Goal: Information Seeking & Learning: Learn about a topic

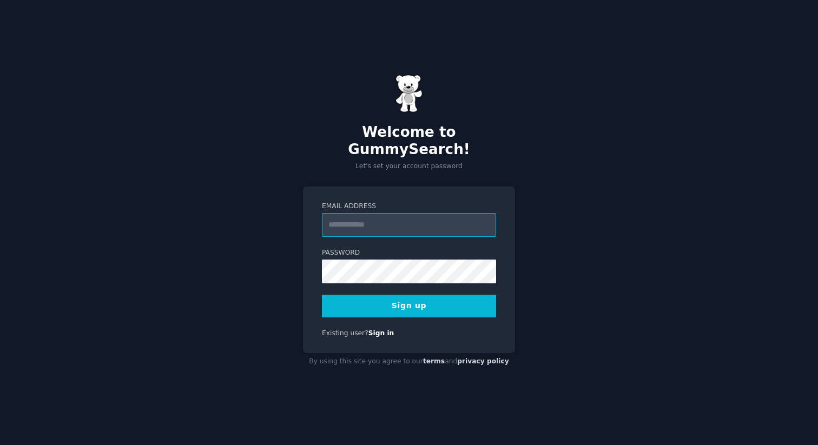
click at [415, 218] on input "Email Address" at bounding box center [409, 225] width 174 height 24
type input "**********"
click at [445, 297] on button "Sign up" at bounding box center [409, 306] width 174 height 23
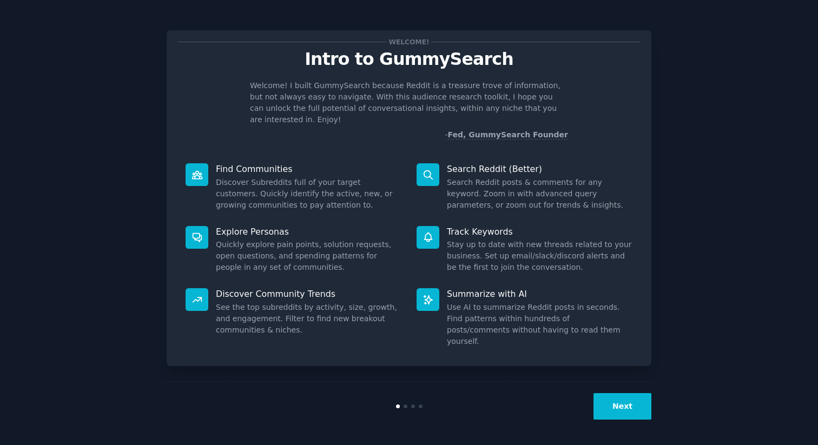
click at [625, 410] on button "Next" at bounding box center [622, 406] width 58 height 26
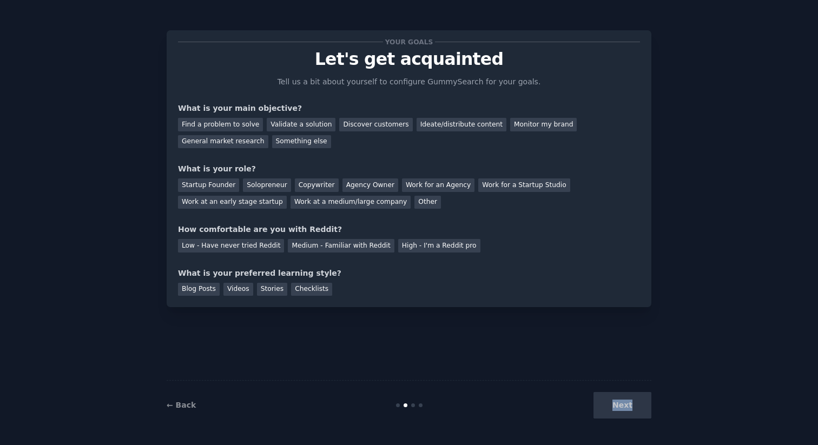
click at [625, 410] on div "Next" at bounding box center [570, 405] width 162 height 26
click at [235, 128] on div "Find a problem to solve" at bounding box center [220, 125] width 85 height 14
click at [301, 122] on div "Validate a solution" at bounding box center [301, 125] width 69 height 14
click at [221, 121] on div "Find a problem to solve" at bounding box center [220, 125] width 85 height 14
click at [203, 165] on div "What is your role?" at bounding box center [409, 168] width 462 height 11
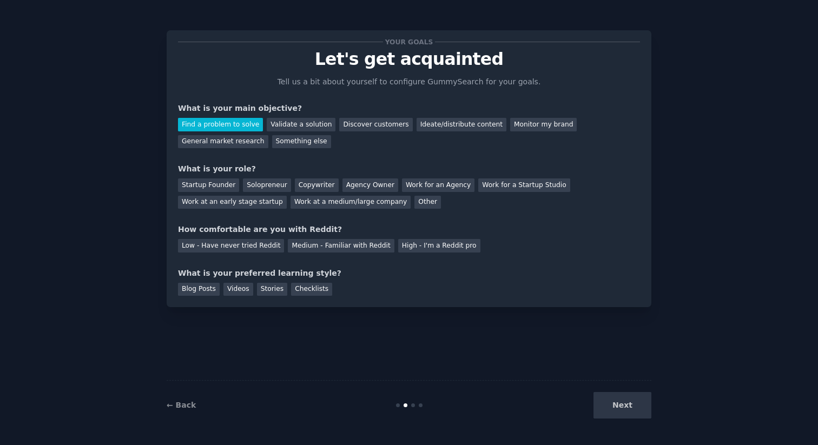
click at [203, 165] on div "What is your role?" at bounding box center [409, 168] width 462 height 11
click at [247, 165] on div "What is your role?" at bounding box center [409, 168] width 462 height 11
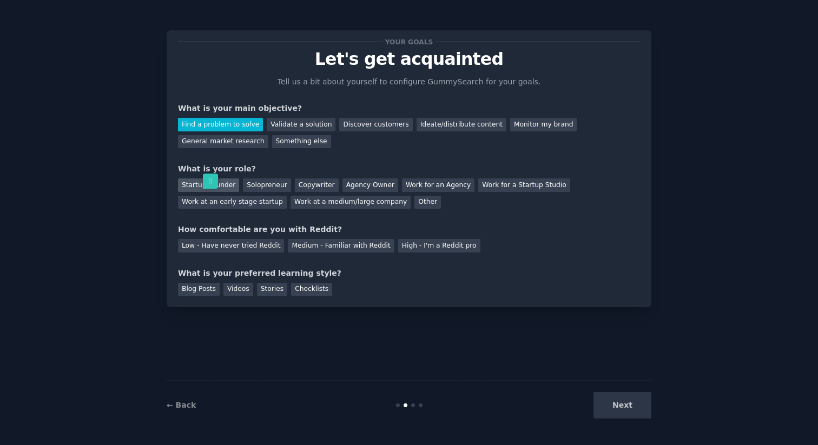
click at [223, 188] on div "Startup Founder" at bounding box center [208, 185] width 61 height 14
click at [244, 230] on div "How comfortable are you with Reddit?" at bounding box center [409, 229] width 462 height 11
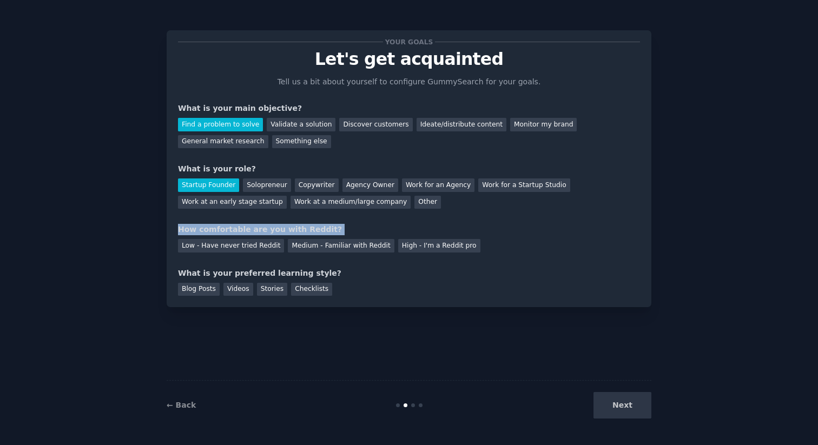
click at [244, 230] on div "How comfortable are you with Reddit?" at bounding box center [409, 229] width 462 height 11
click at [286, 229] on div "How comfortable are you with Reddit?" at bounding box center [409, 229] width 462 height 11
drag, startPoint x: 286, startPoint y: 229, endPoint x: 193, endPoint y: 230, distance: 93.6
click at [193, 229] on div "How comfortable are you with Reddit?" at bounding box center [409, 229] width 462 height 11
click at [193, 230] on div "How comfortable are you with Reddit?" at bounding box center [409, 229] width 462 height 11
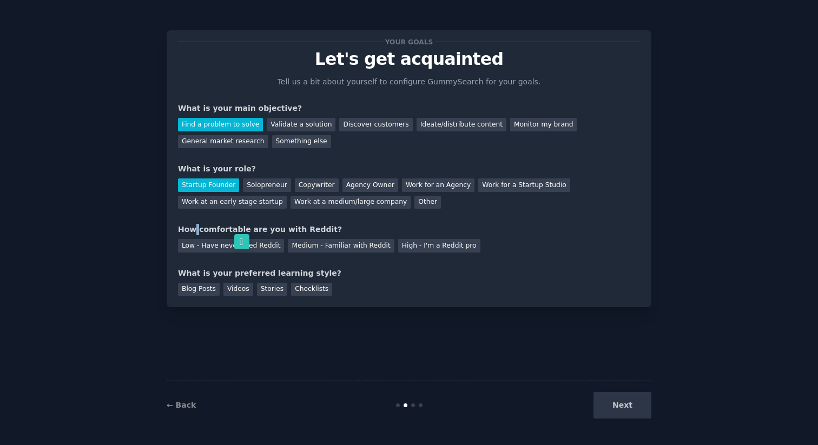
click at [193, 230] on div "How comfortable are you with Reddit?" at bounding box center [409, 229] width 462 height 11
drag, startPoint x: 193, startPoint y: 230, endPoint x: 303, endPoint y: 229, distance: 110.9
click at [303, 229] on div "How comfortable are you with Reddit?" at bounding box center [409, 229] width 462 height 11
click at [302, 228] on div "How comfortable are you with Reddit?" at bounding box center [409, 229] width 462 height 11
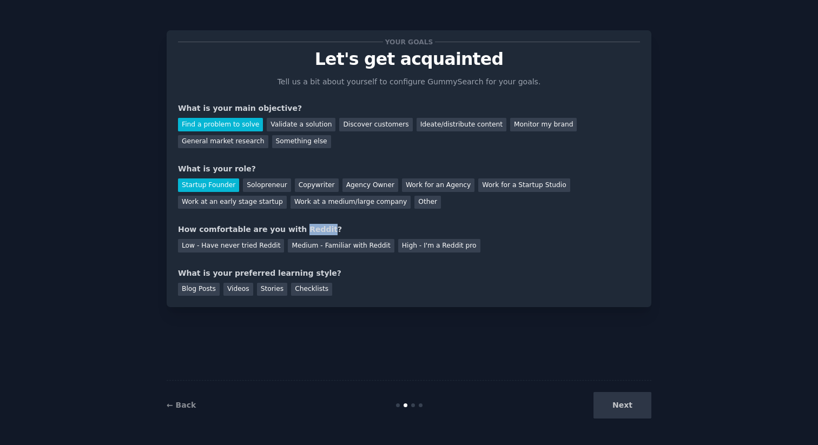
click at [302, 228] on div "How comfortable are you with Reddit?" at bounding box center [409, 229] width 462 height 11
click at [301, 228] on div "How comfortable are you with Reddit?" at bounding box center [409, 229] width 462 height 11
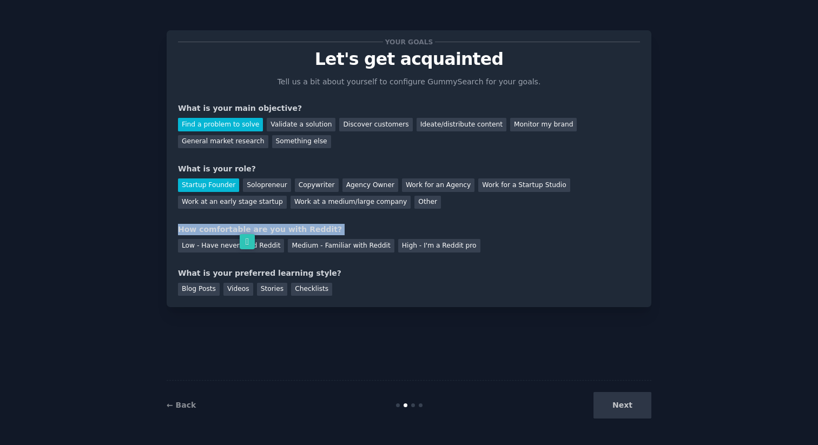
click at [249, 237] on icon at bounding box center [247, 241] width 15 height 15
select select "en"
select select "ru"
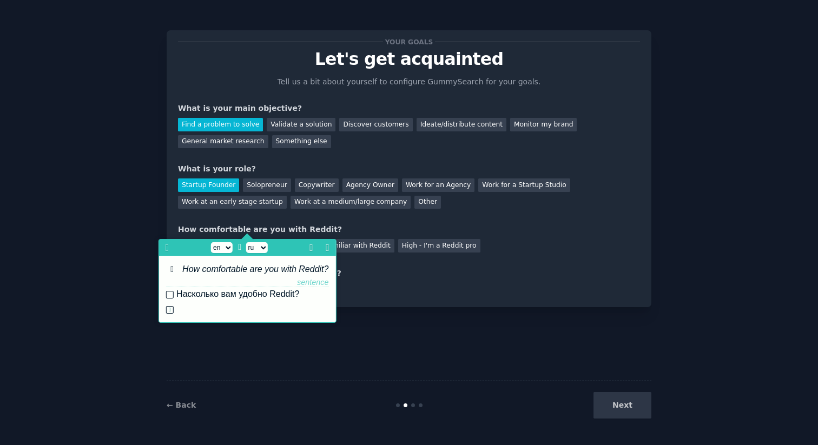
click at [343, 224] on div "How comfortable are you with Reddit?" at bounding box center [409, 229] width 462 height 11
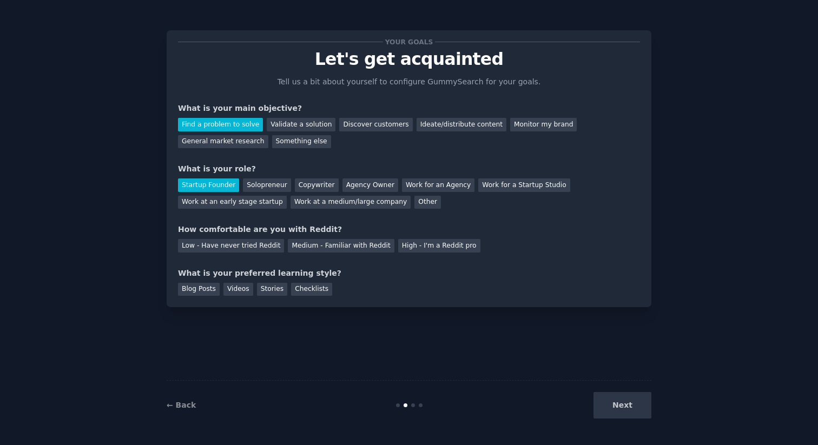
click at [343, 224] on div "How comfortable are you with Reddit?" at bounding box center [409, 229] width 462 height 11
click at [343, 230] on div "How comfortable are you with Reddit?" at bounding box center [409, 229] width 462 height 11
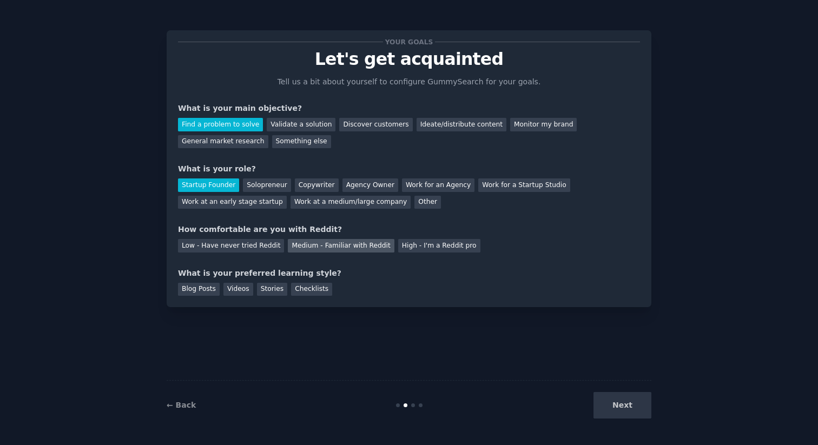
click at [350, 246] on div "Medium - Familiar with Reddit" at bounding box center [341, 246] width 106 height 14
click at [252, 279] on div "Blog Posts Videos Stories Checklists" at bounding box center [409, 287] width 462 height 17
drag, startPoint x: 252, startPoint y: 278, endPoint x: 253, endPoint y: 272, distance: 6.5
click at [253, 275] on div "What is your preferred learning style? Blog Posts Videos Stories Checklists" at bounding box center [409, 282] width 462 height 29
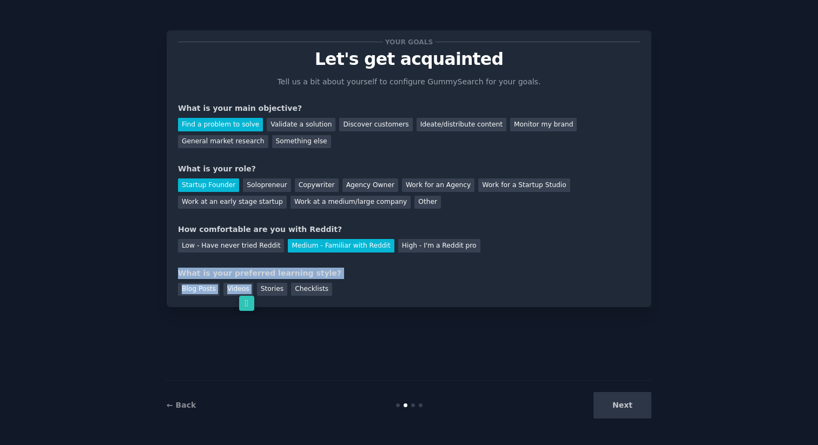
click at [253, 271] on div "What is your preferred learning style?" at bounding box center [409, 273] width 462 height 11
drag, startPoint x: 253, startPoint y: 271, endPoint x: 262, endPoint y: 271, distance: 9.2
click at [258, 271] on div "What is your preferred learning style?" at bounding box center [409, 273] width 462 height 11
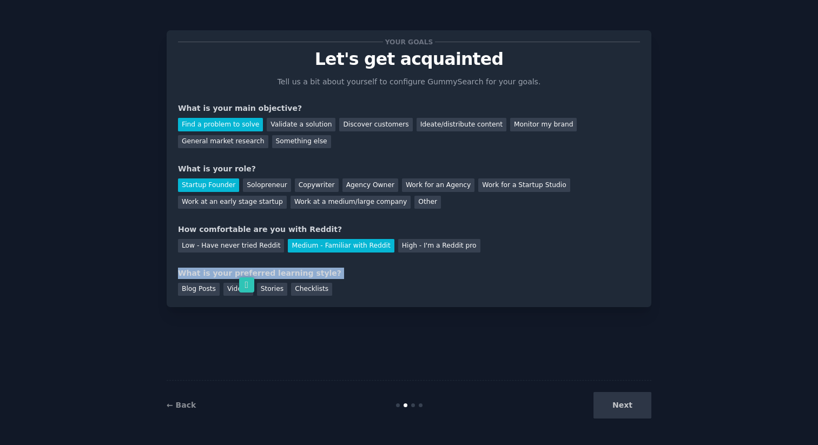
click at [277, 271] on div "What is your preferred learning style?" at bounding box center [409, 273] width 462 height 11
drag, startPoint x: 277, startPoint y: 271, endPoint x: 324, endPoint y: 271, distance: 46.5
click at [296, 271] on div "What is your preferred learning style?" at bounding box center [409, 273] width 462 height 11
click at [324, 271] on div "What is your preferred learning style?" at bounding box center [409, 273] width 462 height 11
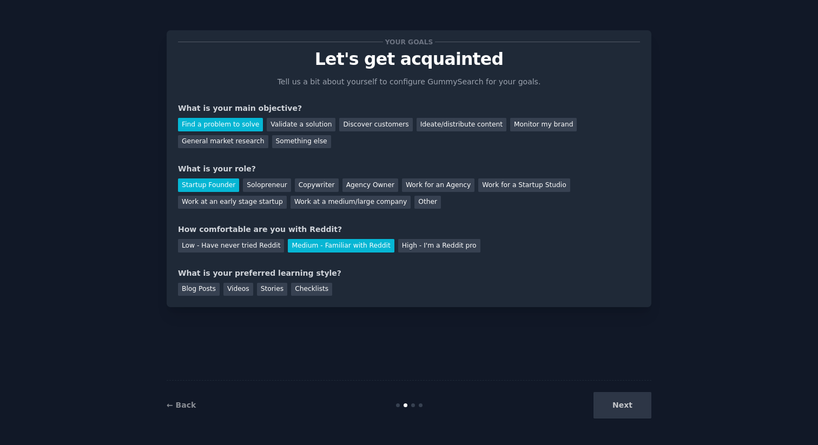
click at [324, 271] on div "What is your preferred learning style?" at bounding box center [409, 273] width 462 height 11
click at [321, 271] on div "What is your preferred learning style?" at bounding box center [409, 273] width 462 height 11
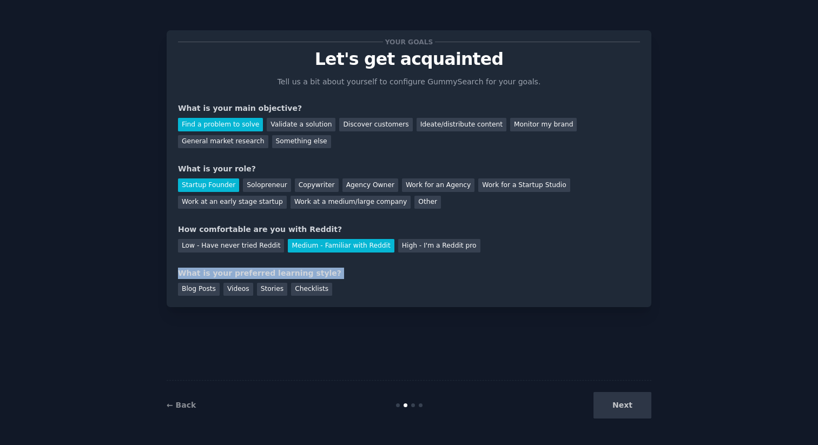
click at [321, 271] on div "What is your preferred learning style?" at bounding box center [409, 273] width 462 height 11
click at [240, 290] on div "Videos" at bounding box center [238, 290] width 30 height 14
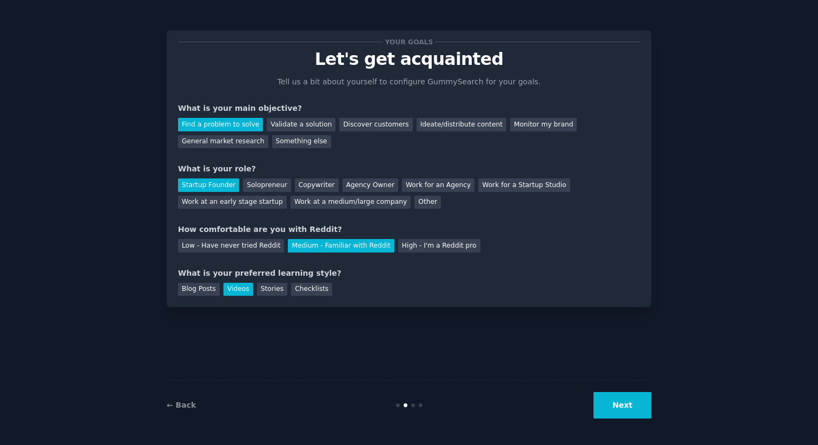
click at [174, 290] on div "Your goals Let's get acquainted Tell us a bit about yourself to configure Gummy…" at bounding box center [409, 168] width 485 height 277
click at [195, 290] on div "Blog Posts" at bounding box center [199, 290] width 42 height 14
click at [225, 286] on div "Videos" at bounding box center [238, 290] width 30 height 14
click at [303, 288] on div "Checklists" at bounding box center [311, 290] width 41 height 14
click at [269, 288] on div "Stories" at bounding box center [272, 290] width 30 height 14
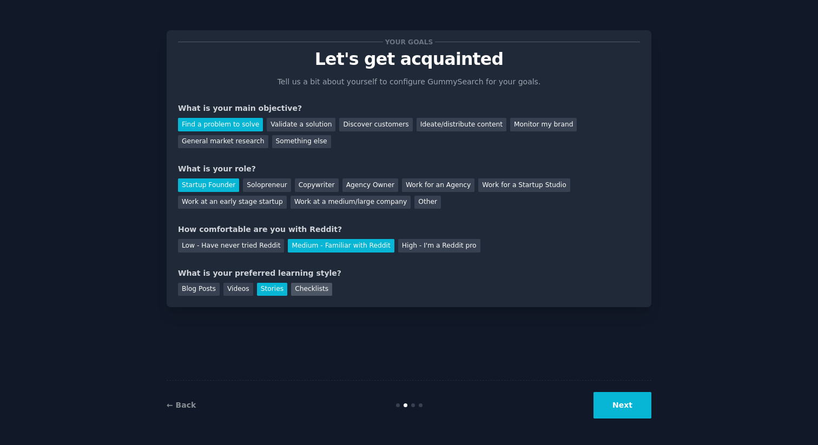
click at [293, 286] on div "Checklists" at bounding box center [311, 290] width 41 height 14
click at [633, 401] on button "Next" at bounding box center [622, 405] width 58 height 26
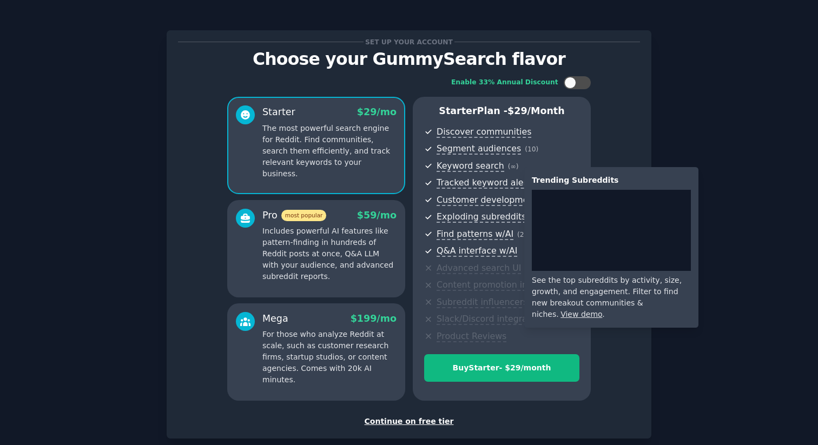
scroll to position [58, 0]
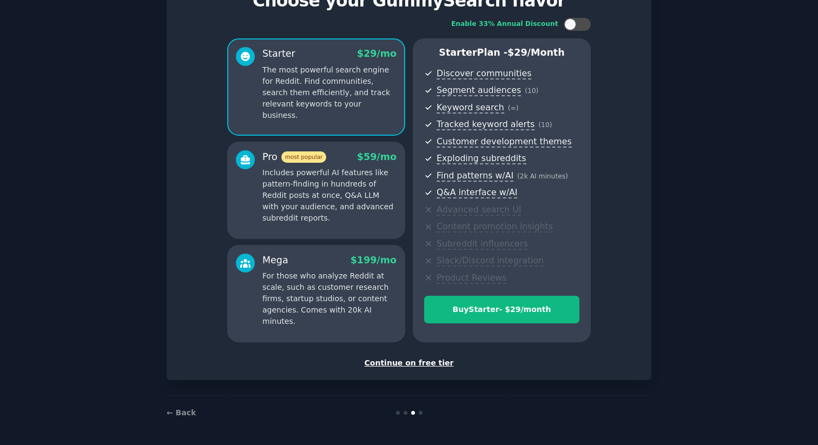
click at [416, 364] on div "Continue on free tier" at bounding box center [409, 362] width 462 height 11
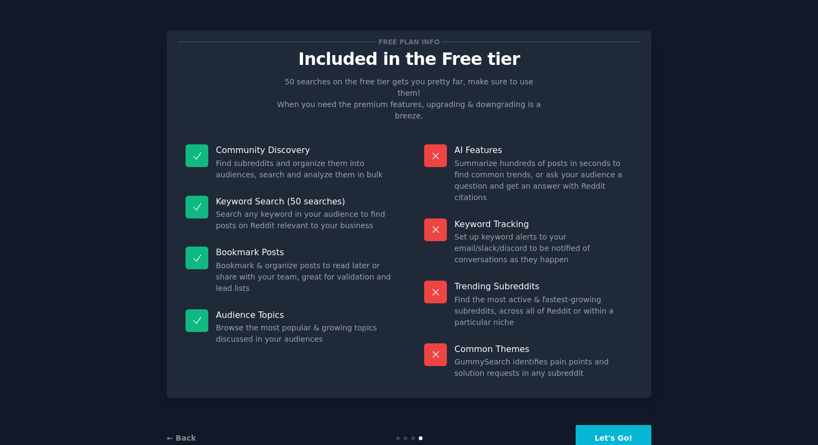
click at [494, 144] on p "AI Features" at bounding box center [543, 149] width 178 height 11
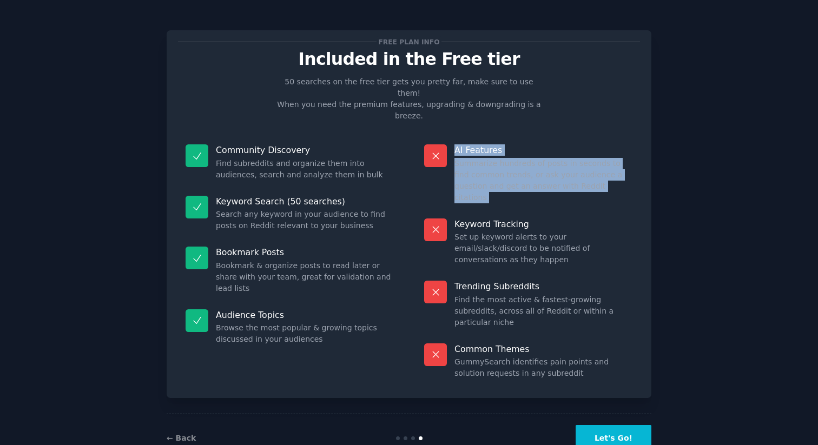
drag, startPoint x: 494, startPoint y: 128, endPoint x: 495, endPoint y: 159, distance: 30.8
click at [495, 159] on div "AI Features Summarize hundreds of posts in seconds to find common trends, or as…" at bounding box center [527, 174] width 223 height 74
click at [495, 159] on dd "Summarize hundreds of posts in seconds to find common trends, or ask your audie…" at bounding box center [543, 180] width 178 height 45
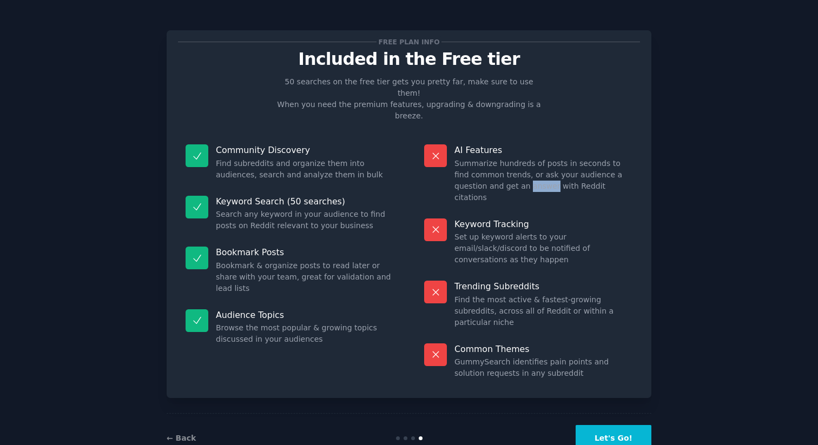
click at [495, 159] on dd "Summarize hundreds of posts in seconds to find common trends, or ask your audie…" at bounding box center [543, 180] width 178 height 45
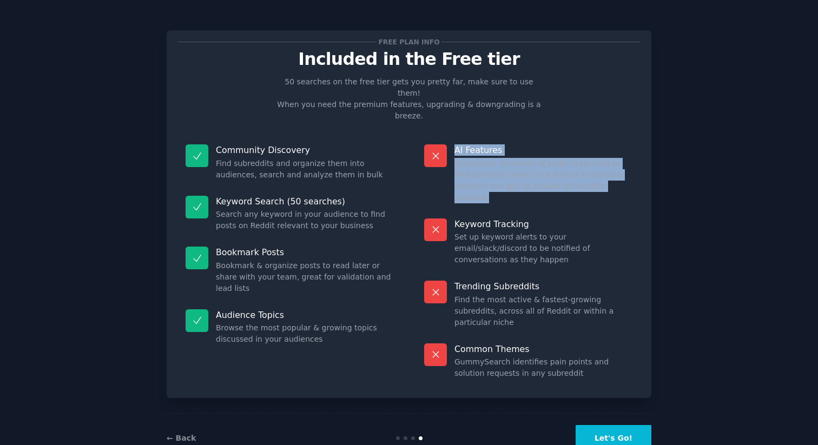
drag, startPoint x: 495, startPoint y: 159, endPoint x: 494, endPoint y: 124, distance: 34.6
click at [494, 137] on div "AI Features Summarize hundreds of posts in seconds to find common trends, or as…" at bounding box center [527, 174] width 223 height 74
click at [494, 144] on p "AI Features" at bounding box center [543, 149] width 178 height 11
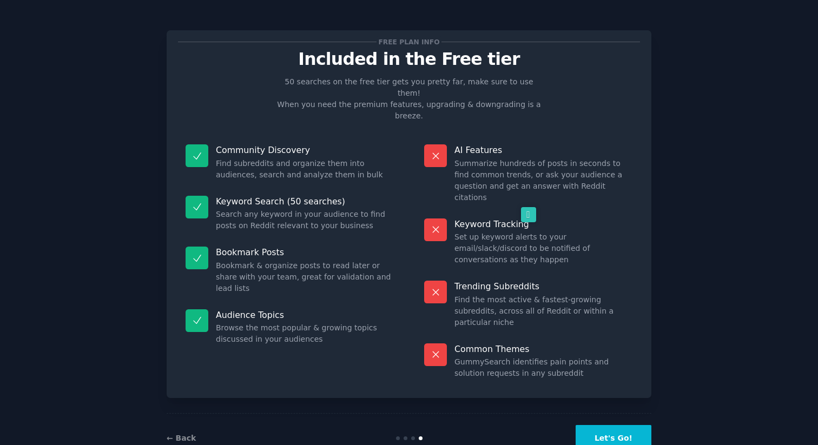
click at [494, 144] on p "AI Features" at bounding box center [543, 149] width 178 height 11
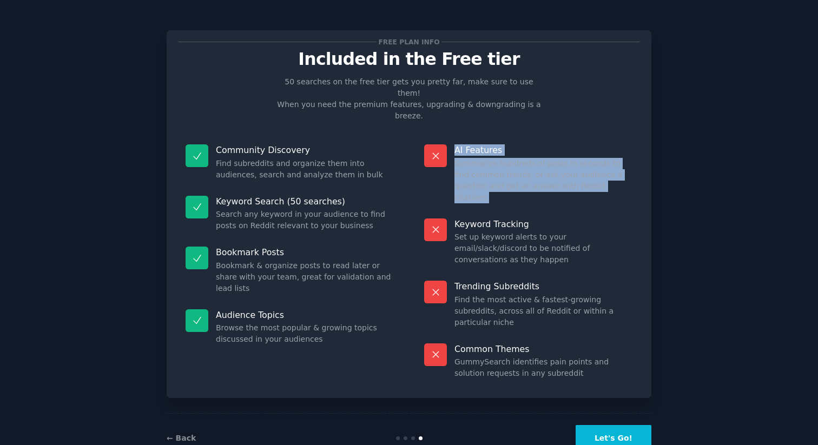
drag, startPoint x: 494, startPoint y: 124, endPoint x: 493, endPoint y: 166, distance: 41.7
click at [494, 167] on div "AI Features Summarize hundreds of posts in seconds to find common trends, or as…" at bounding box center [527, 174] width 223 height 74
click at [493, 166] on dd "Summarize hundreds of posts in seconds to find common trends, or ask your audie…" at bounding box center [543, 180] width 178 height 45
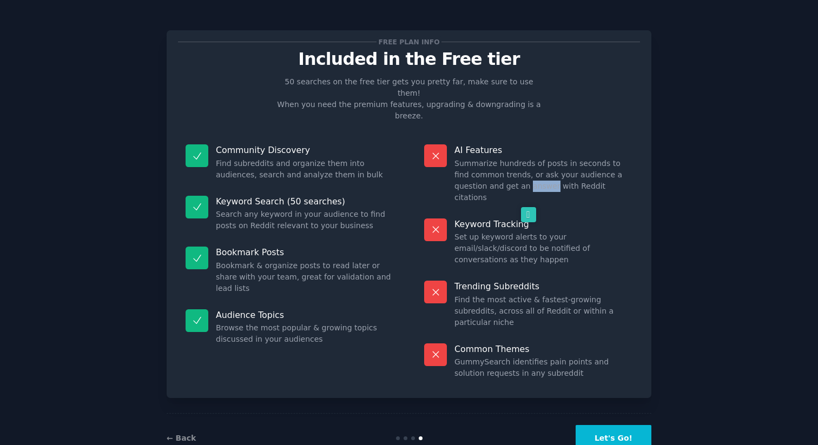
click at [493, 166] on dd "Summarize hundreds of posts in seconds to find common trends, or ask your audie…" at bounding box center [543, 180] width 178 height 45
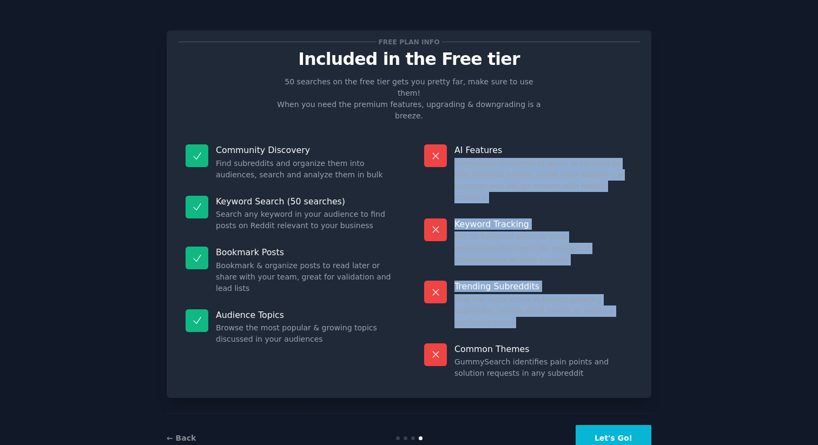
drag, startPoint x: 493, startPoint y: 166, endPoint x: 520, endPoint y: 289, distance: 125.7
click at [519, 283] on dl "AI Features Summarize hundreds of posts in seconds to find common trends, or as…" at bounding box center [527, 262] width 223 height 250
click at [267, 137] on div "Community Discovery Find subreddits and organize them into audiences, search an…" at bounding box center [289, 162] width 223 height 51
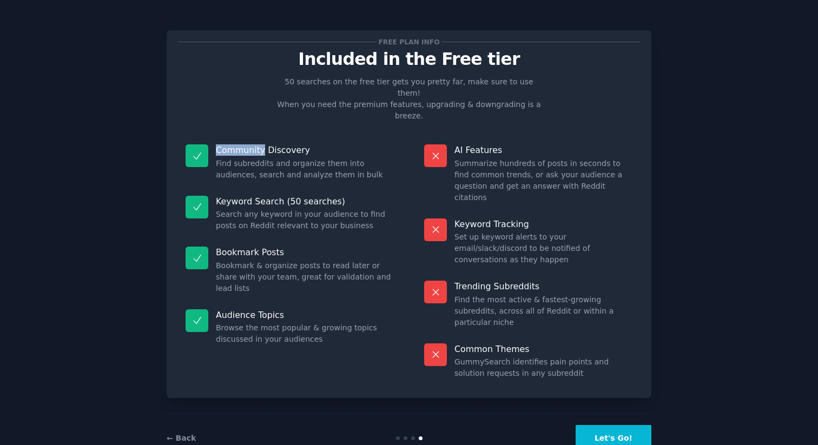
click at [267, 137] on div "Community Discovery Find subreddits and organize them into audiences, search an…" at bounding box center [289, 162] width 223 height 51
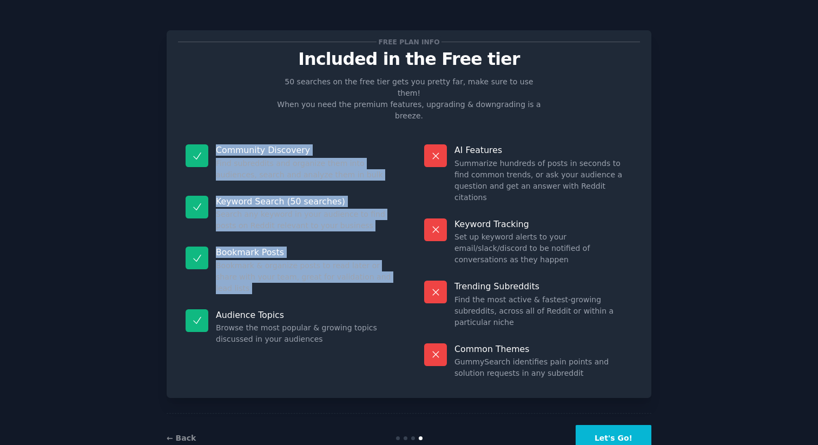
drag, startPoint x: 267, startPoint y: 119, endPoint x: 372, endPoint y: 268, distance: 182.7
click at [371, 265] on dl "Community Discovery Find subreddits and organize them into audiences, search an…" at bounding box center [289, 262] width 223 height 250
click at [372, 302] on div "Audience Topics Browse the most popular & growing topics discussed in your audi…" at bounding box center [289, 327] width 223 height 51
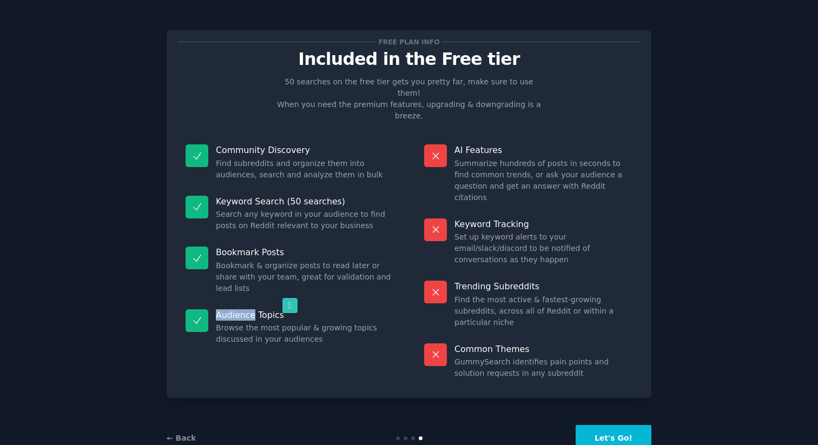
click at [372, 302] on div "Audience Topics Browse the most popular & growing topics discussed in your audi…" at bounding box center [289, 327] width 223 height 51
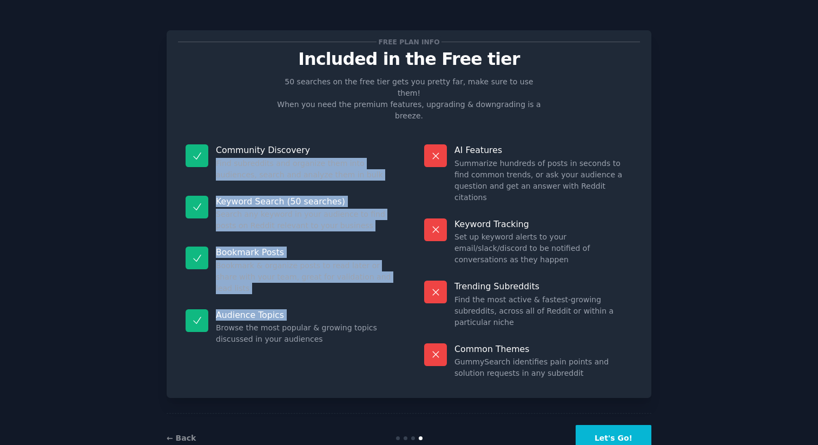
drag, startPoint x: 372, startPoint y: 268, endPoint x: 335, endPoint y: 113, distance: 159.5
click at [335, 113] on div "Free plan info Included in the Free tier 50 searches on the free tier gets you …" at bounding box center [409, 214] width 462 height 345
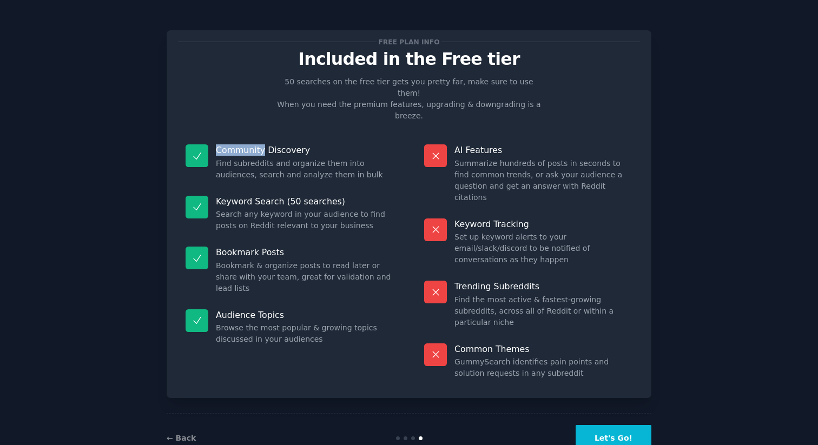
click at [335, 113] on div "Free plan info Included in the Free tier 50 searches on the free tier gets you …" at bounding box center [409, 214] width 462 height 345
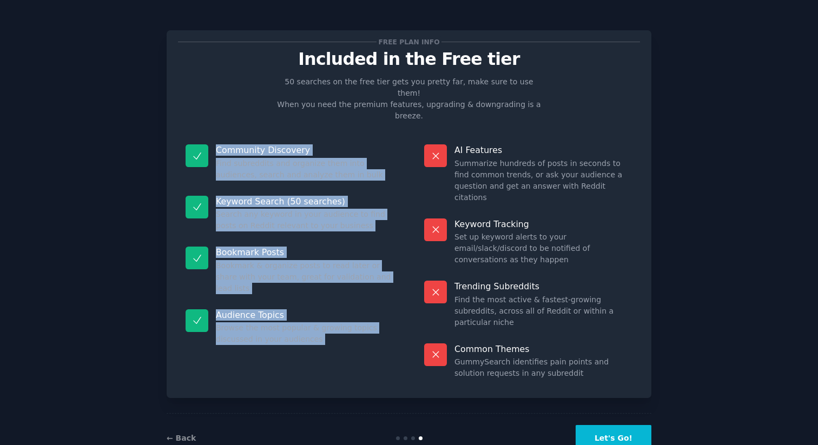
drag, startPoint x: 335, startPoint y: 113, endPoint x: 360, endPoint y: 291, distance: 179.6
click at [360, 291] on div "Free plan info Included in the Free tier 50 searches on the free tier gets you …" at bounding box center [409, 214] width 462 height 345
click at [360, 322] on dd "Browse the most popular & growing topics discussed in your audiences" at bounding box center [305, 333] width 178 height 23
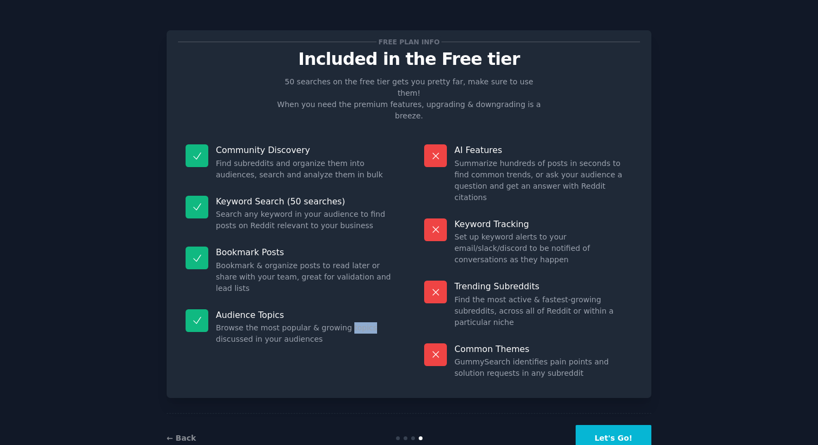
click at [360, 322] on dd "Browse the most popular & growing topics discussed in your audiences" at bounding box center [305, 333] width 178 height 23
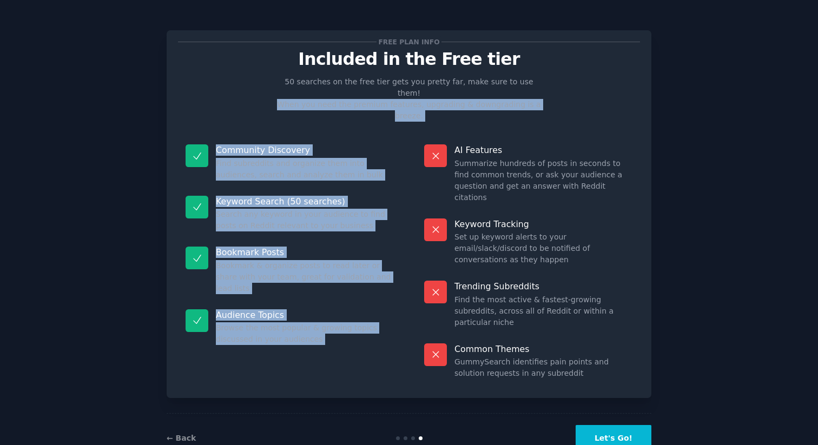
drag, startPoint x: 360, startPoint y: 291, endPoint x: 328, endPoint y: 82, distance: 211.7
click at [328, 82] on div "Free plan info Included in the Free tier 50 searches on the free tier gets you …" at bounding box center [409, 214] width 462 height 345
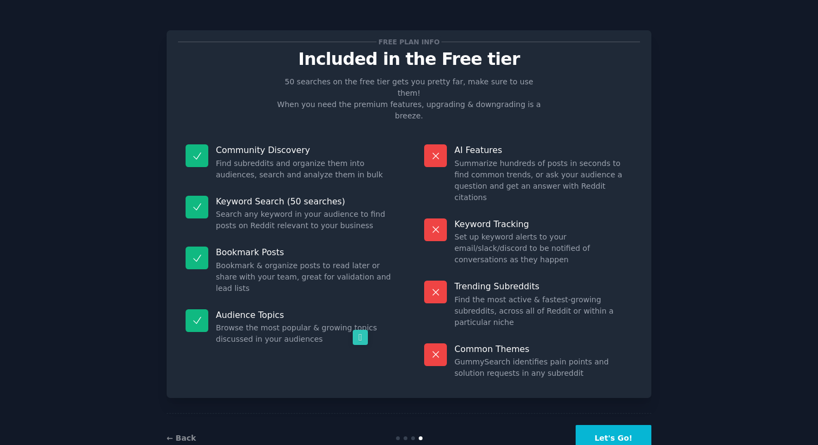
click at [550, 231] on dd "Set up keyword alerts to your email/slack/discord to be notified of conversatio…" at bounding box center [543, 248] width 178 height 34
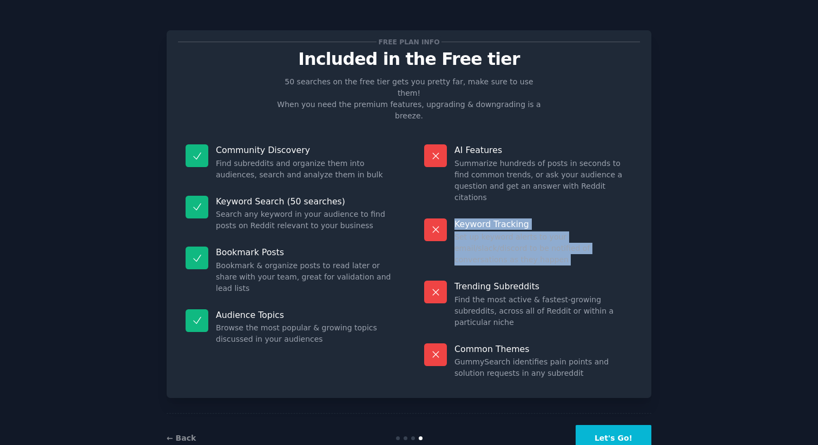
drag, startPoint x: 550, startPoint y: 199, endPoint x: 540, endPoint y: 183, distance: 18.5
click at [540, 211] on div "Keyword Tracking Set up keyword alerts to your email/slack/discord to be notifi…" at bounding box center [527, 242] width 223 height 63
drag, startPoint x: 540, startPoint y: 183, endPoint x: 543, endPoint y: 225, distance: 41.7
click at [543, 225] on div "Keyword Tracking Set up keyword alerts to your email/slack/discord to be notifi…" at bounding box center [527, 242] width 223 height 63
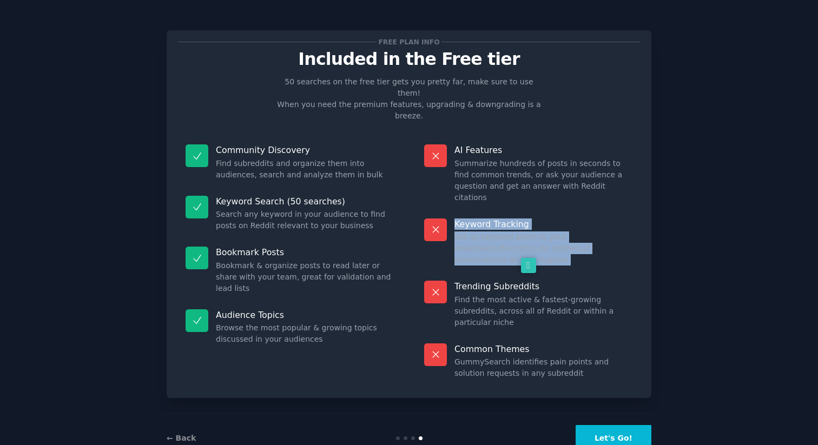
click at [543, 225] on div "Keyword Tracking Set up keyword alerts to your email/slack/discord to be notifi…" at bounding box center [527, 242] width 223 height 63
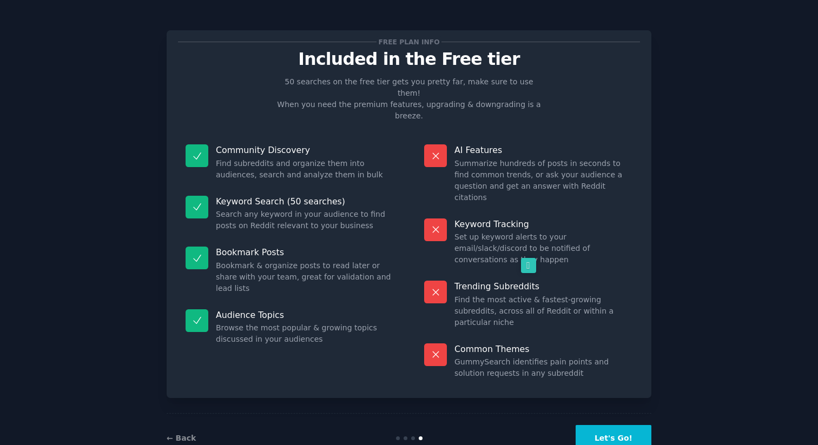
click at [543, 225] on div "Keyword Tracking Set up keyword alerts to your email/slack/discord to be notifi…" at bounding box center [527, 242] width 223 height 63
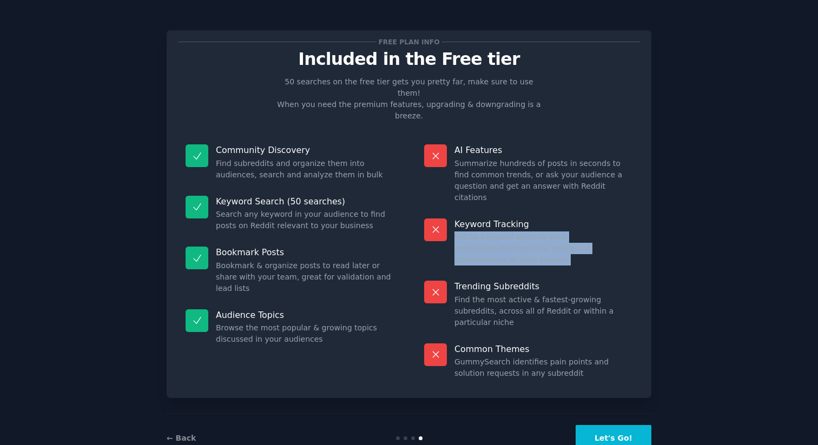
drag, startPoint x: 543, startPoint y: 225, endPoint x: 543, endPoint y: 196, distance: 28.7
click at [543, 211] on div "Keyword Tracking Set up keyword alerts to your email/slack/discord to be notifi…" at bounding box center [527, 242] width 223 height 63
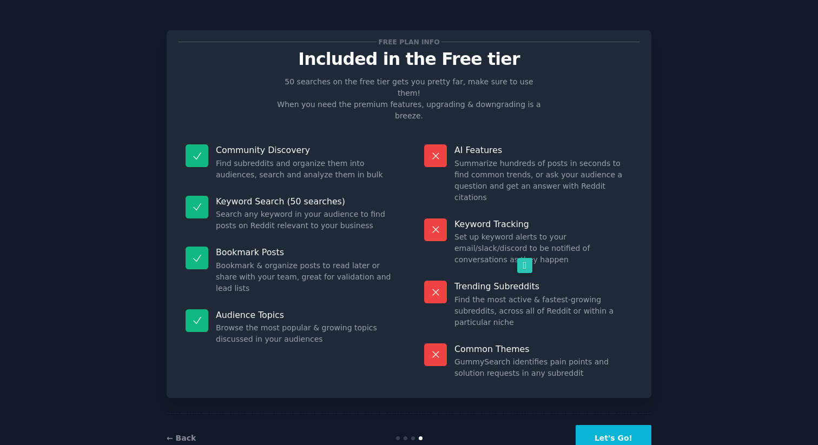
click at [543, 211] on div "Keyword Tracking Set up keyword alerts to your email/slack/discord to be notifi…" at bounding box center [527, 242] width 223 height 63
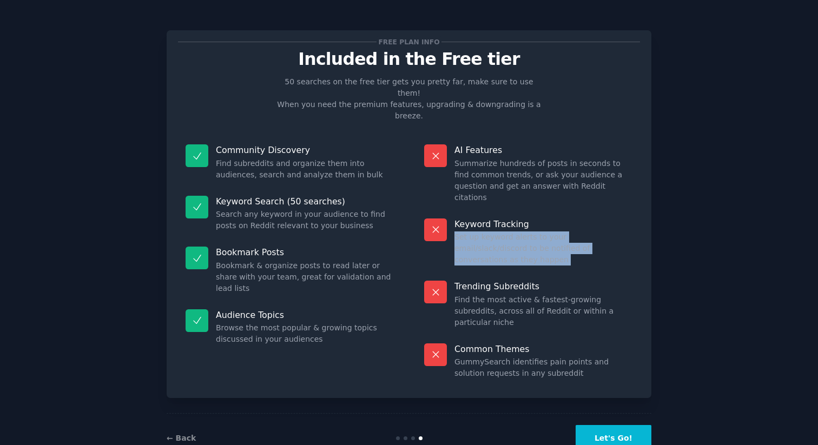
drag, startPoint x: 543, startPoint y: 196, endPoint x: 553, endPoint y: 183, distance: 16.2
click at [553, 211] on div "Keyword Tracking Set up keyword alerts to your email/slack/discord to be notifi…" at bounding box center [527, 242] width 223 height 63
click at [618, 425] on button "Let's Go!" at bounding box center [613, 438] width 76 height 26
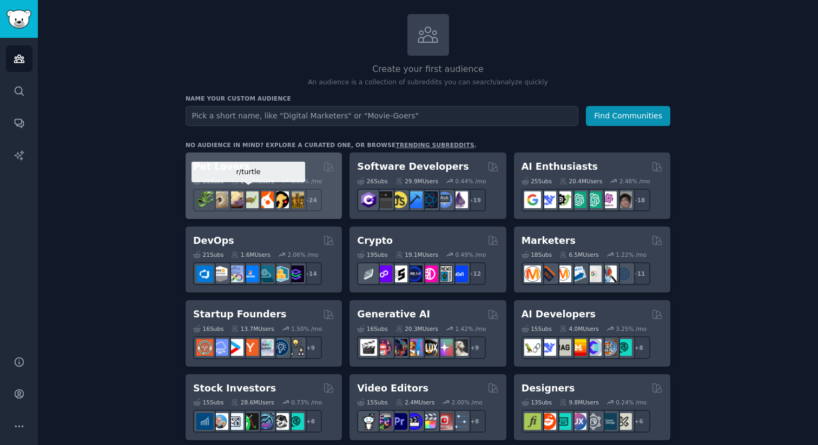
scroll to position [55, 0]
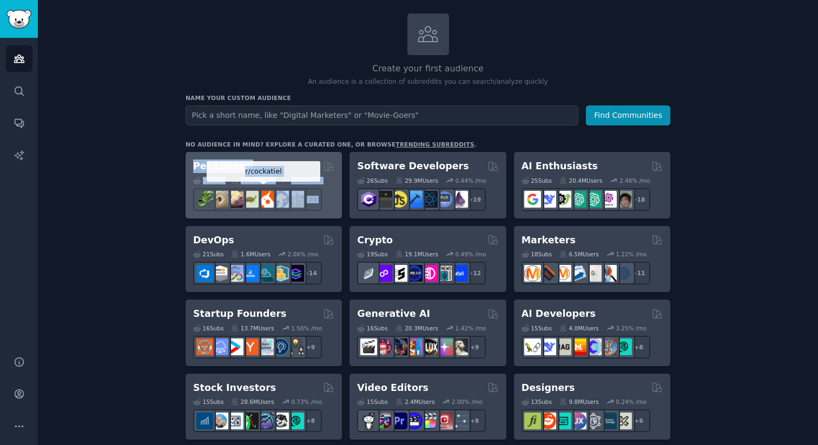
drag, startPoint x: 173, startPoint y: 168, endPoint x: 281, endPoint y: 192, distance: 110.7
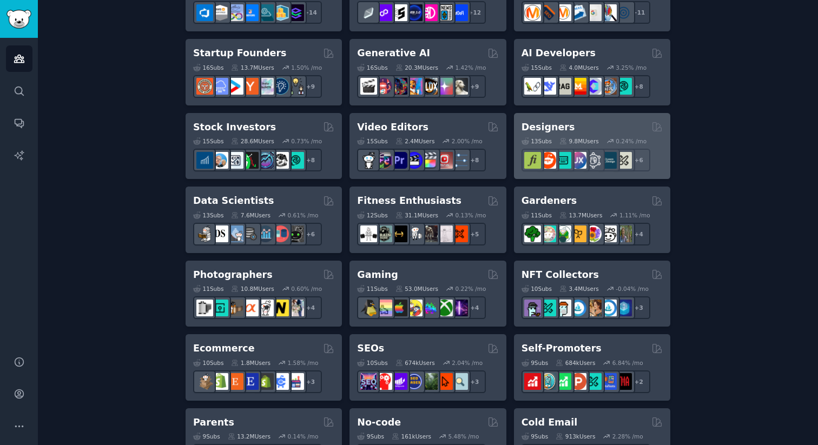
scroll to position [328, 0]
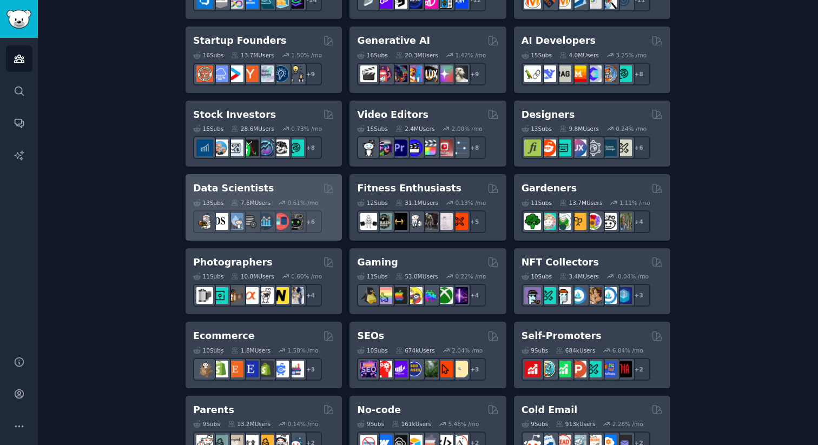
click at [331, 210] on div "+ 6" at bounding box center [263, 221] width 141 height 23
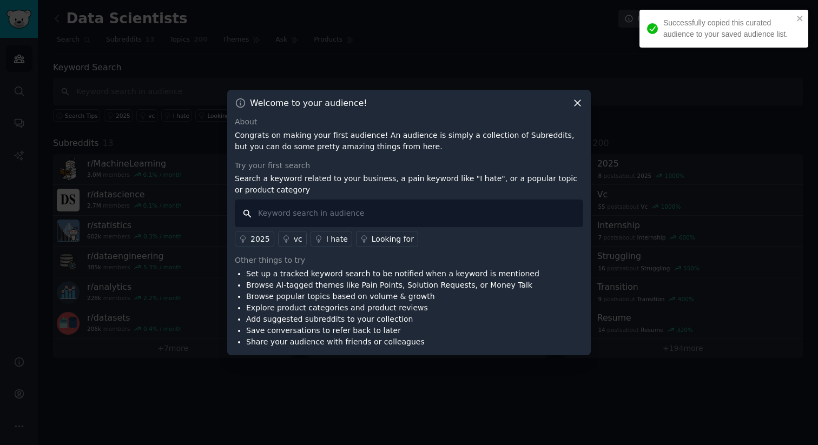
click at [380, 204] on input "text" at bounding box center [409, 214] width 348 height 28
click at [295, 147] on p "Congrats on making your first audience! An audience is simply a collection of S…" at bounding box center [409, 141] width 348 height 23
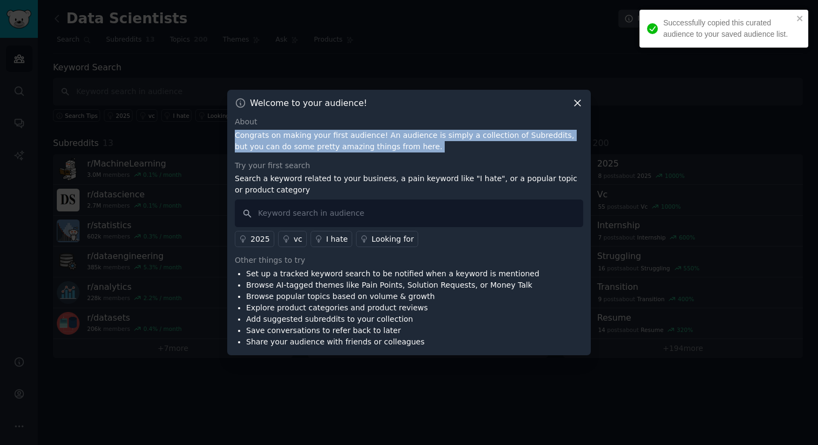
click at [295, 147] on p "Congrats on making your first audience! An audience is simply a collection of S…" at bounding box center [409, 141] width 348 height 23
click at [327, 137] on p "Congrats on making your first audience! An audience is simply a collection of S…" at bounding box center [409, 141] width 348 height 23
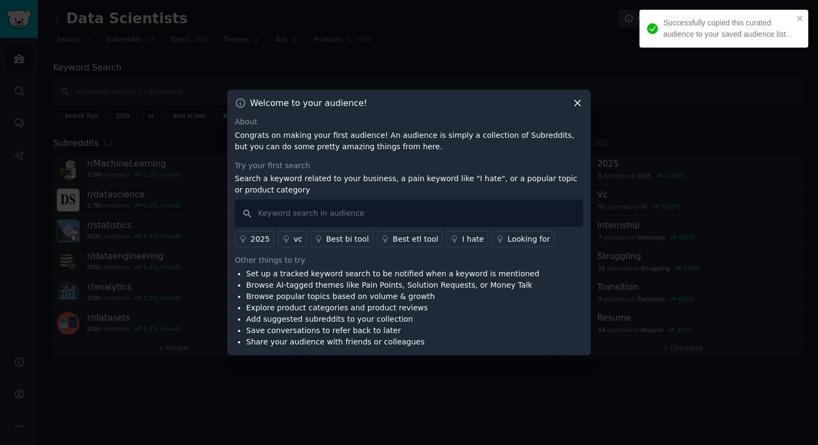
click at [327, 137] on p "Congrats on making your first audience! An audience is simply a collection of S…" at bounding box center [409, 141] width 348 height 23
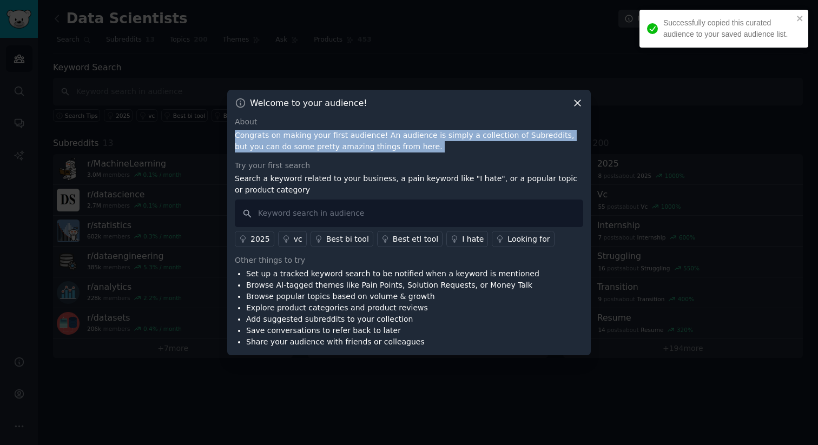
click at [327, 137] on p "Congrats on making your first audience! An audience is simply a collection of S…" at bounding box center [409, 141] width 348 height 23
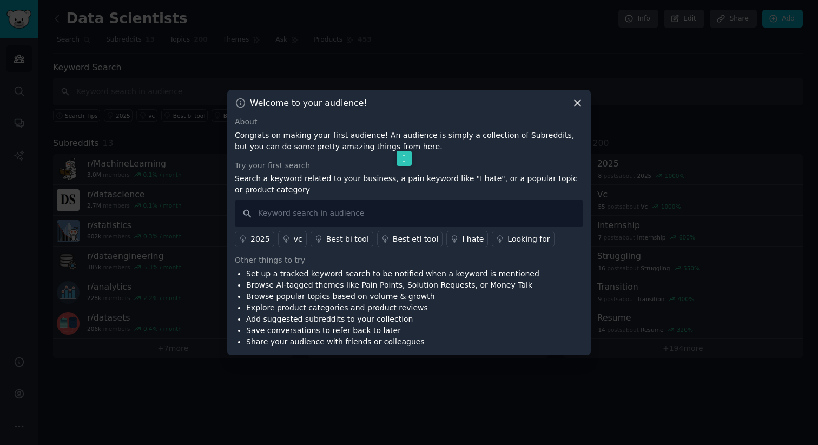
click at [356, 136] on p "Congrats on making your first audience! An audience is simply a collection of S…" at bounding box center [409, 141] width 348 height 23
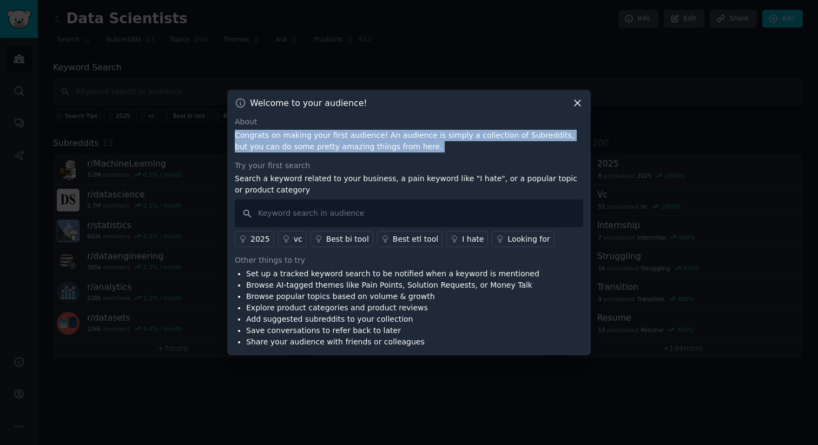
click at [356, 136] on p "Congrats on making your first audience! An audience is simply a collection of S…" at bounding box center [409, 141] width 348 height 23
click at [402, 158] on icon at bounding box center [403, 158] width 15 height 15
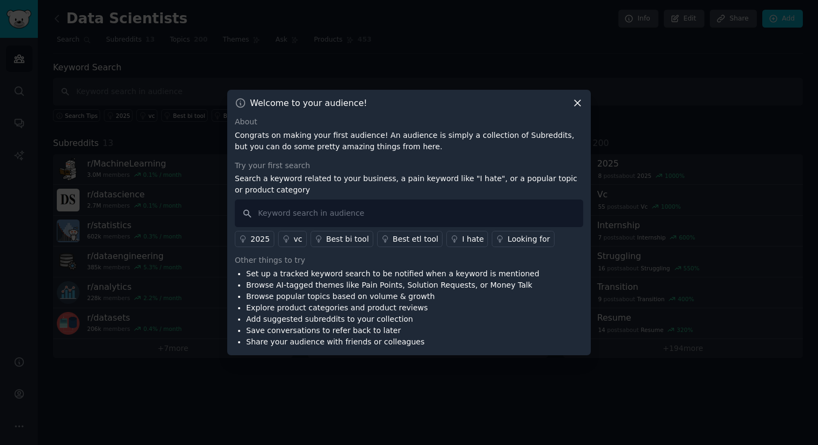
click at [429, 132] on p "Congrats on making your first audience! An audience is simply a collection of S…" at bounding box center [409, 141] width 348 height 23
click at [429, 136] on p "Congrats on making your first audience! An audience is simply a collection of S…" at bounding box center [409, 141] width 348 height 23
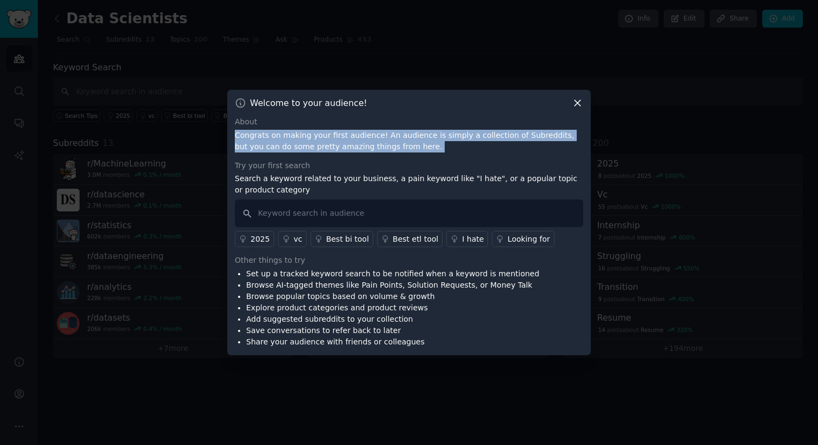
click at [429, 136] on p "Congrats on making your first audience! An audience is simply a collection of S…" at bounding box center [409, 141] width 348 height 23
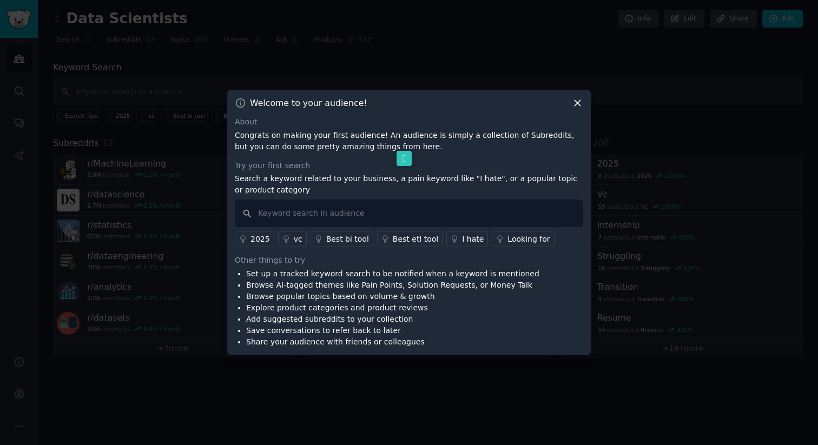
click at [681, 75] on div at bounding box center [409, 222] width 818 height 445
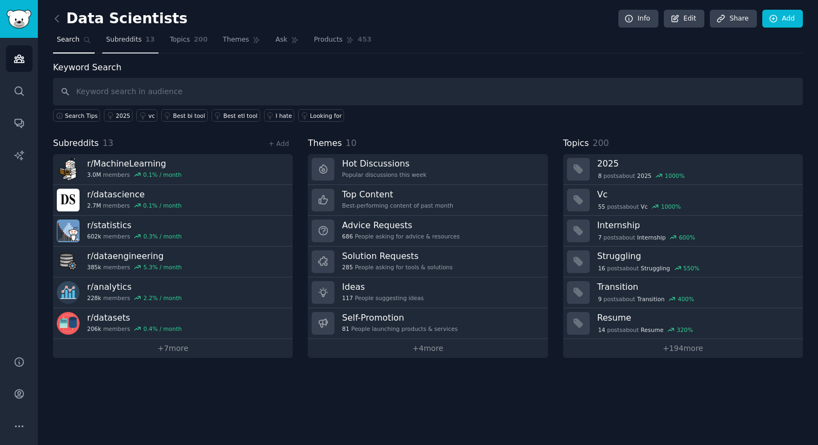
click at [128, 40] on span "Subreddits" at bounding box center [124, 40] width 36 height 10
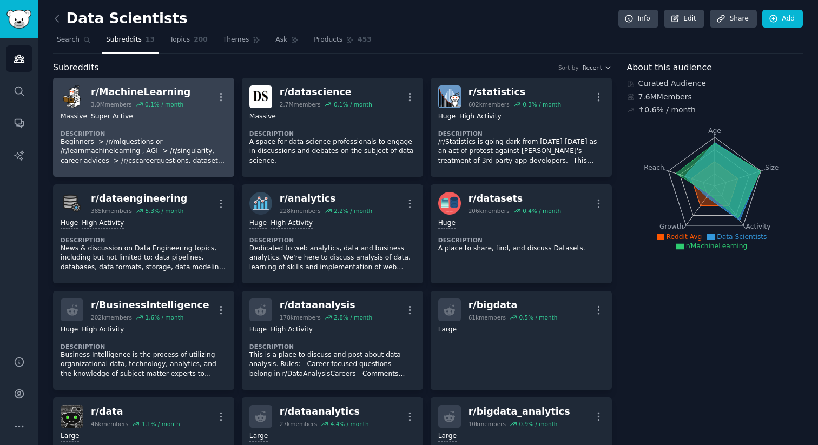
click at [175, 138] on p "Beginners -> /r/mlquestions or /r/learnmachinelearning , AGI -> /r/singularity,…" at bounding box center [144, 151] width 166 height 29
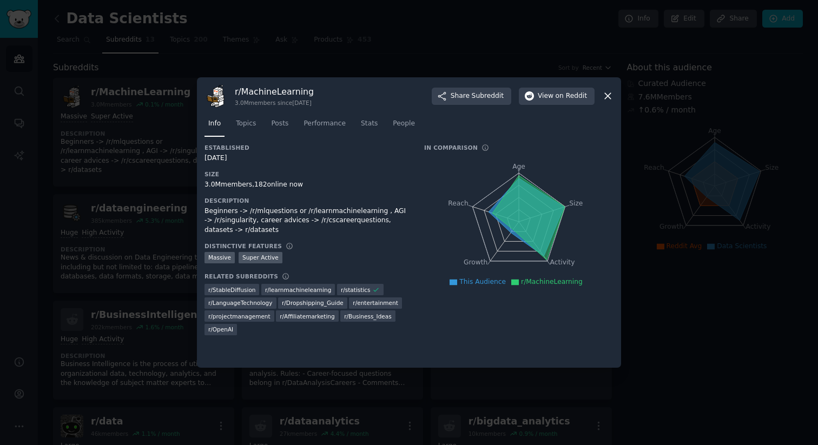
click at [607, 91] on icon at bounding box center [607, 95] width 11 height 11
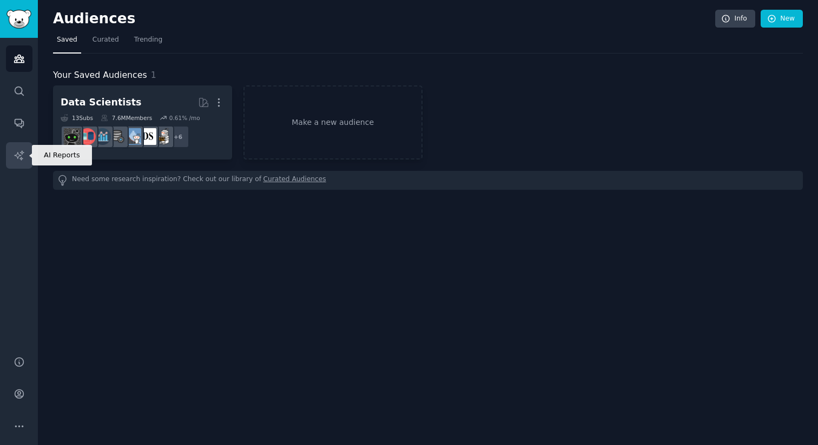
click at [24, 160] on link "AI Reports" at bounding box center [19, 155] width 26 height 26
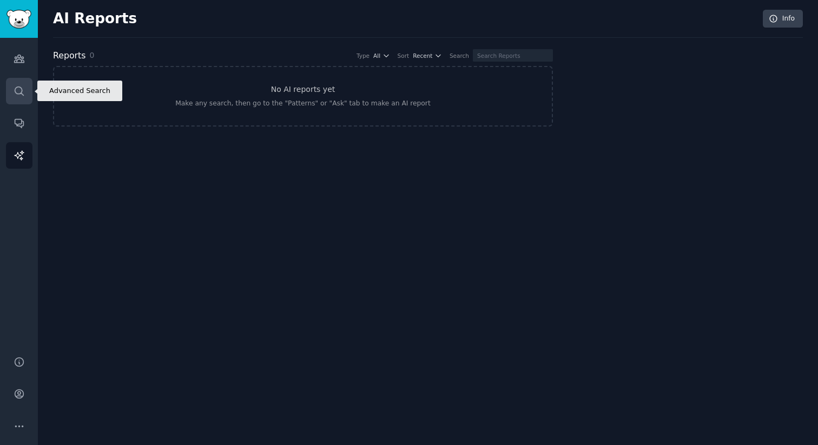
click at [23, 82] on link "Search" at bounding box center [19, 91] width 26 height 26
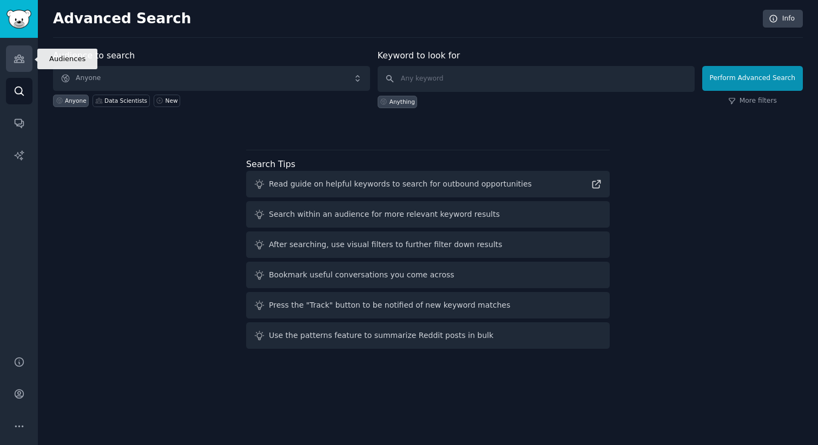
click at [22, 53] on icon "Sidebar" at bounding box center [19, 58] width 11 height 11
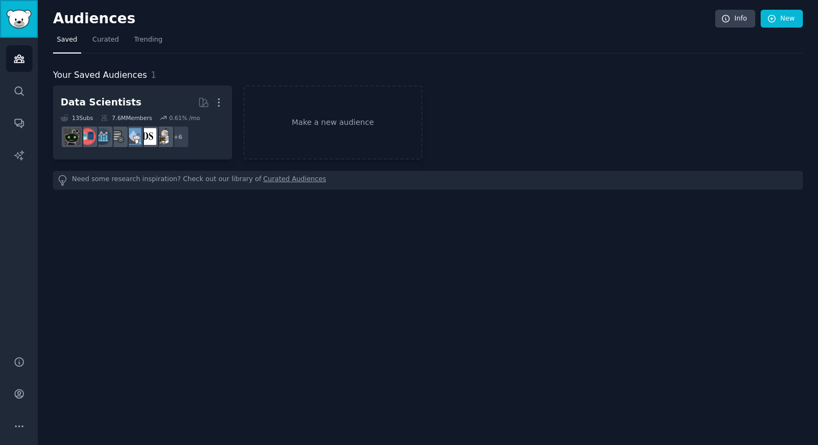
click at [23, 21] on img "Sidebar" at bounding box center [18, 19] width 25 height 19
click at [100, 52] on link "Curated" at bounding box center [106, 42] width 34 height 22
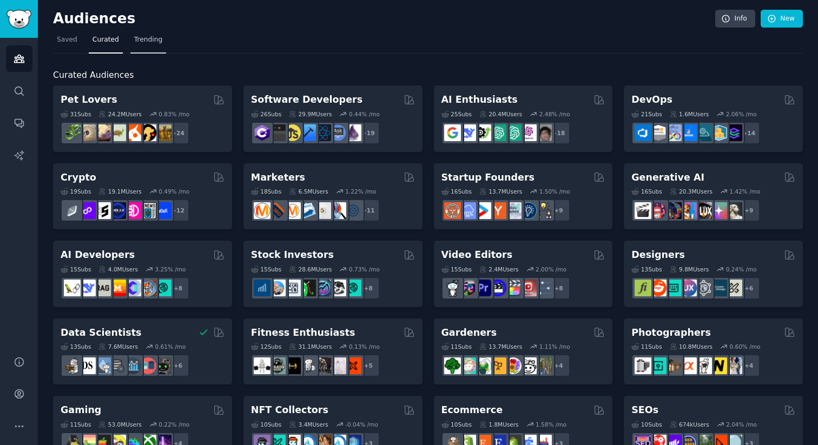
click at [131, 47] on link "Trending" at bounding box center [148, 42] width 36 height 22
